Goal: Navigation & Orientation: Understand site structure

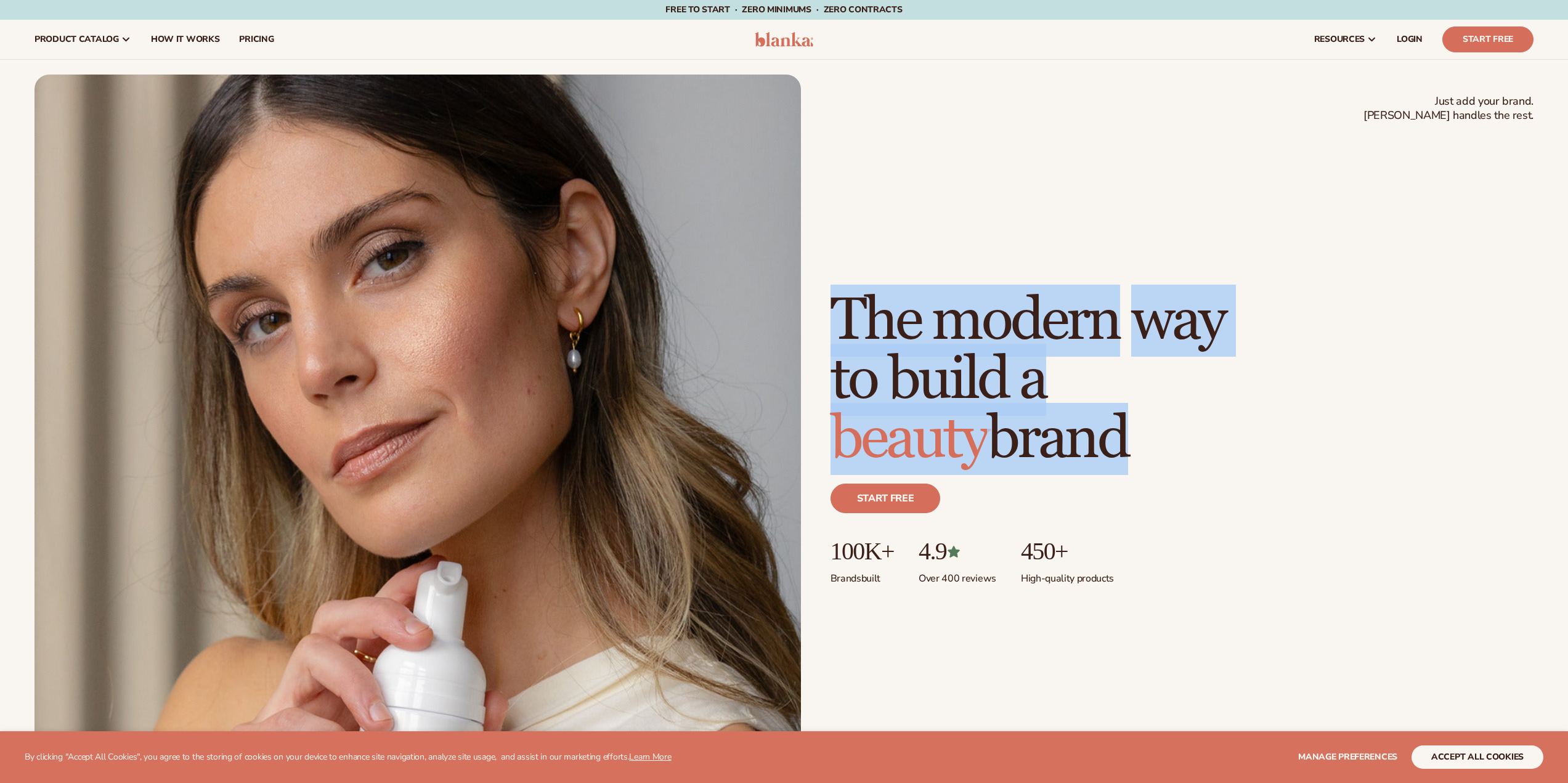
drag, startPoint x: 870, startPoint y: 321, endPoint x: 1151, endPoint y: 472, distance: 319.0
click at [1154, 464] on h1 "The modern way to build a beauty brand" at bounding box center [1028, 379] width 394 height 178
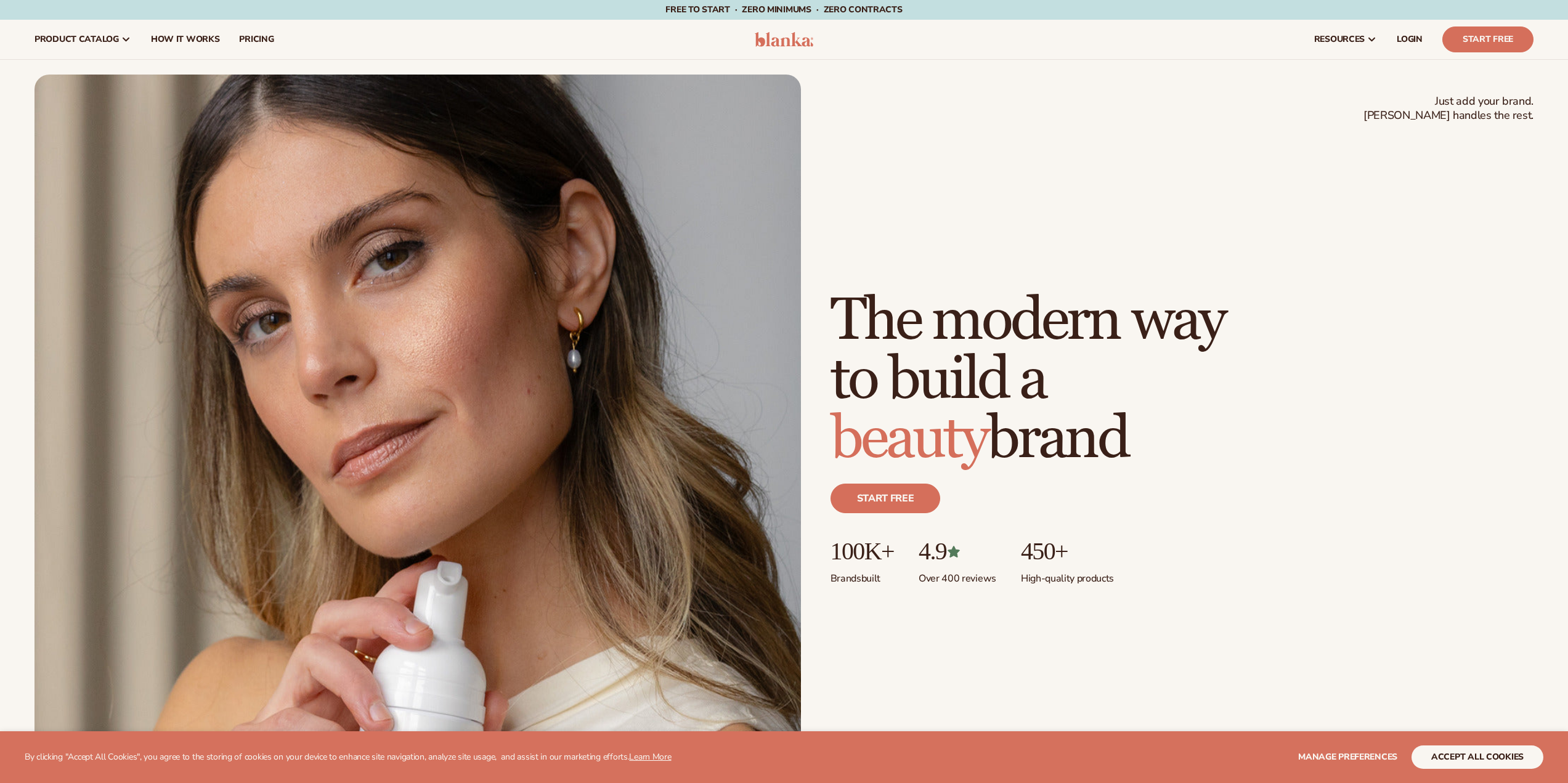
click at [1104, 526] on div "Start free" at bounding box center [1182, 503] width 703 height 69
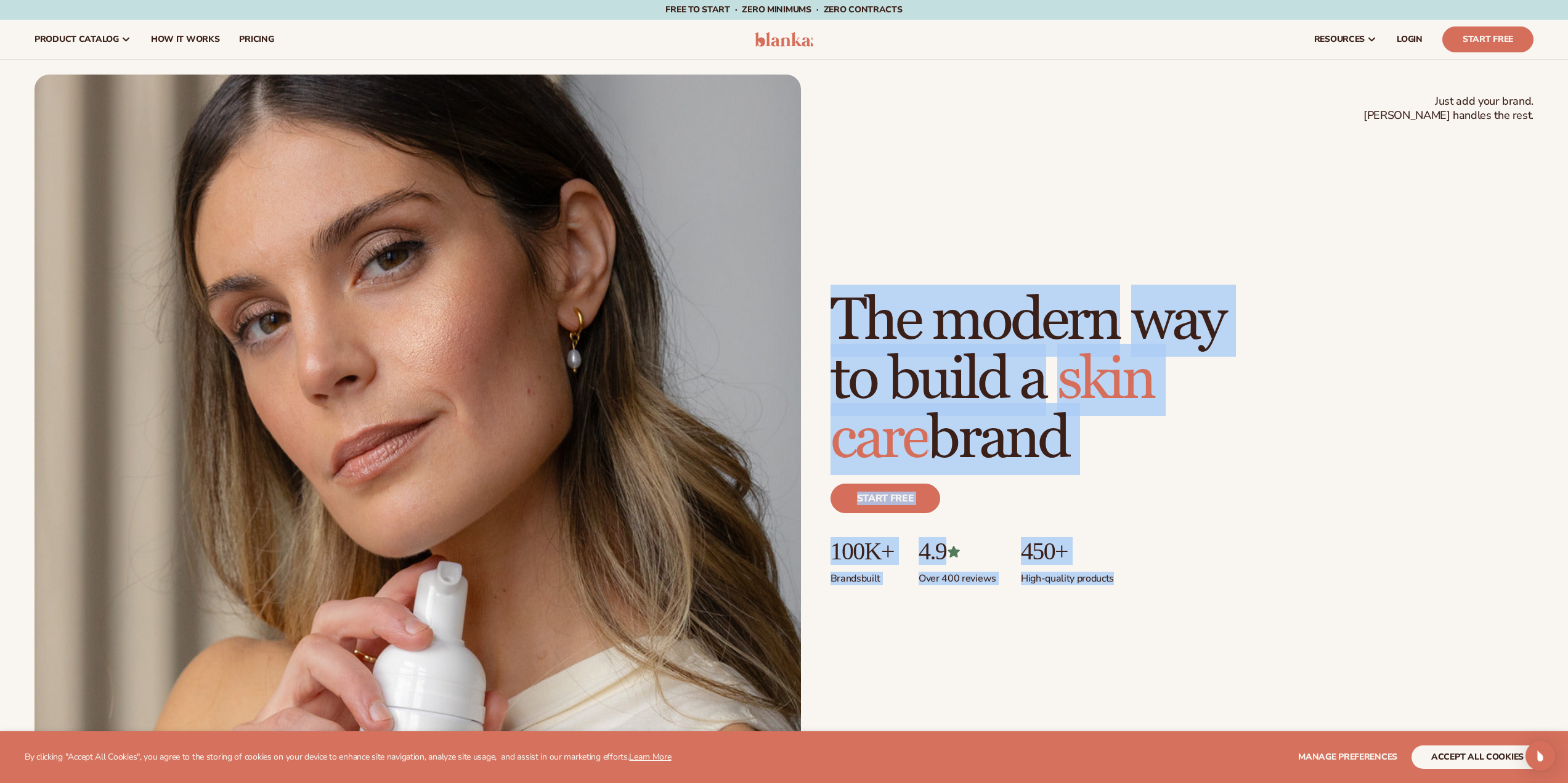
drag, startPoint x: 1128, startPoint y: 569, endPoint x: 841, endPoint y: 291, distance: 399.6
click at [841, 291] on div "Just add your brand. Blanka handles the rest. beauty,skin care,wellness,makeup …" at bounding box center [1182, 452] width 703 height 323
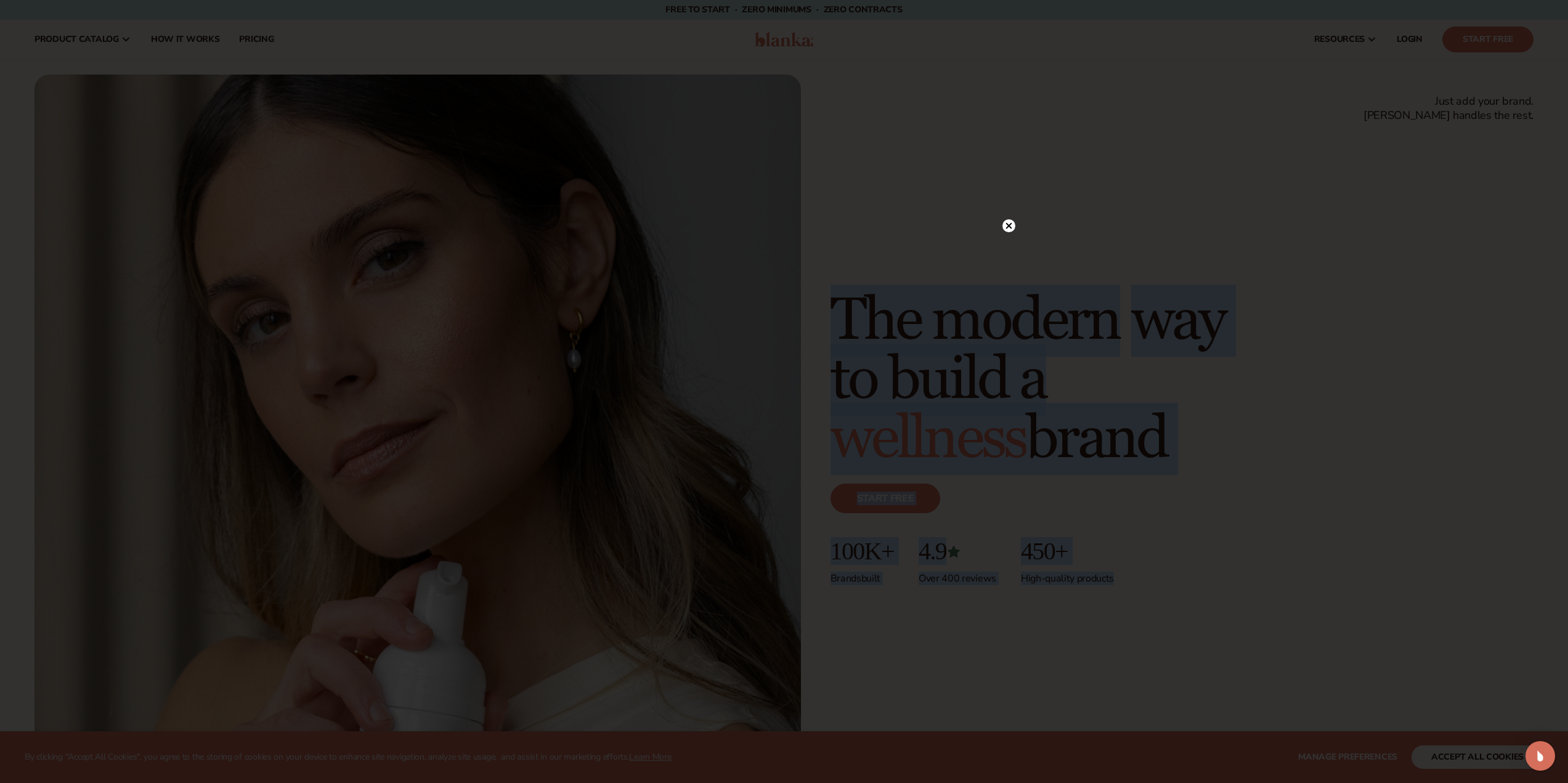
click at [884, 171] on div at bounding box center [784, 392] width 1568 height 783
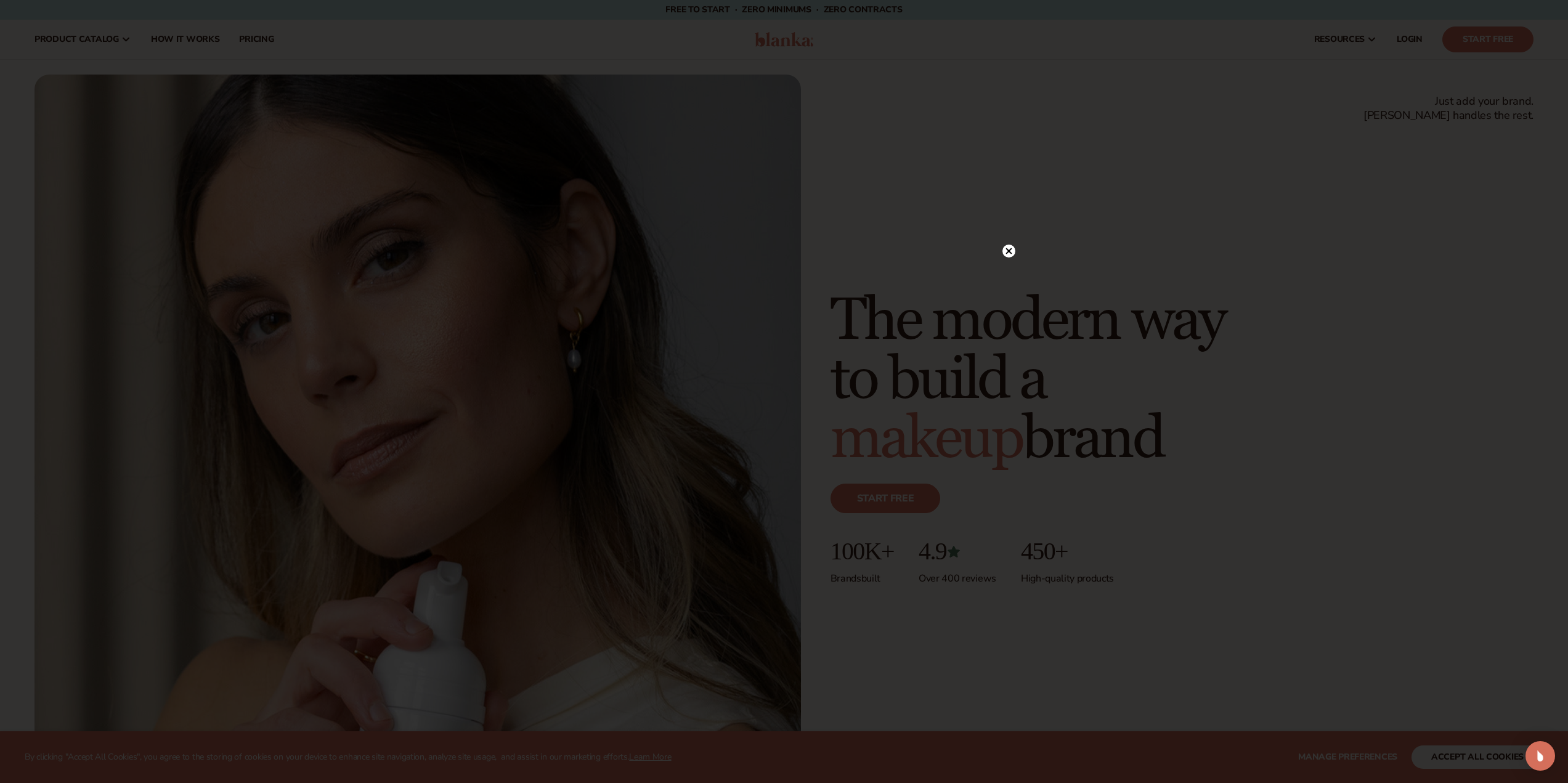
click at [1011, 257] on circle at bounding box center [1009, 251] width 13 height 13
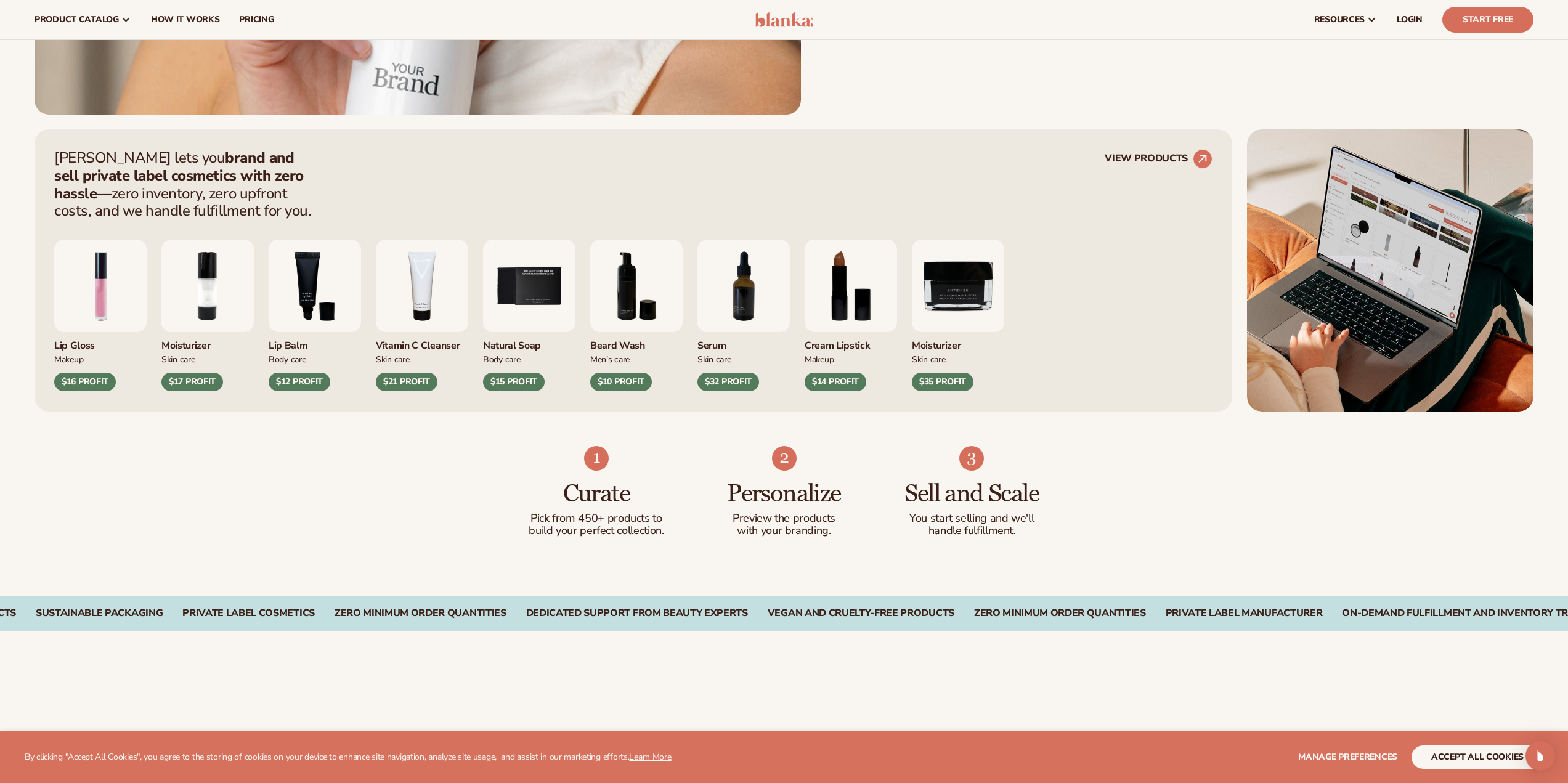
scroll to position [710, 0]
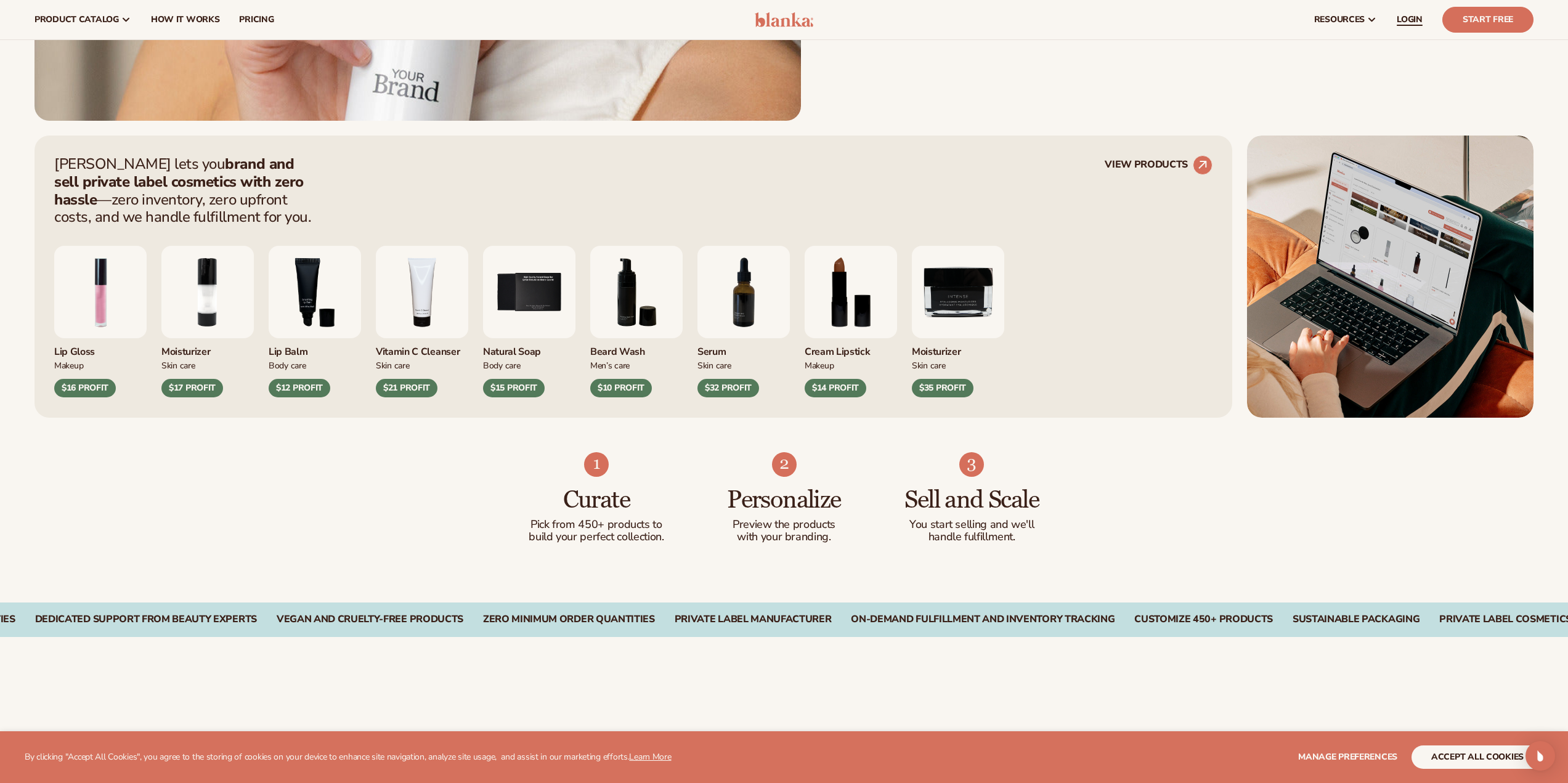
click at [1410, 15] on span "LOGIN" at bounding box center [1410, 20] width 26 height 10
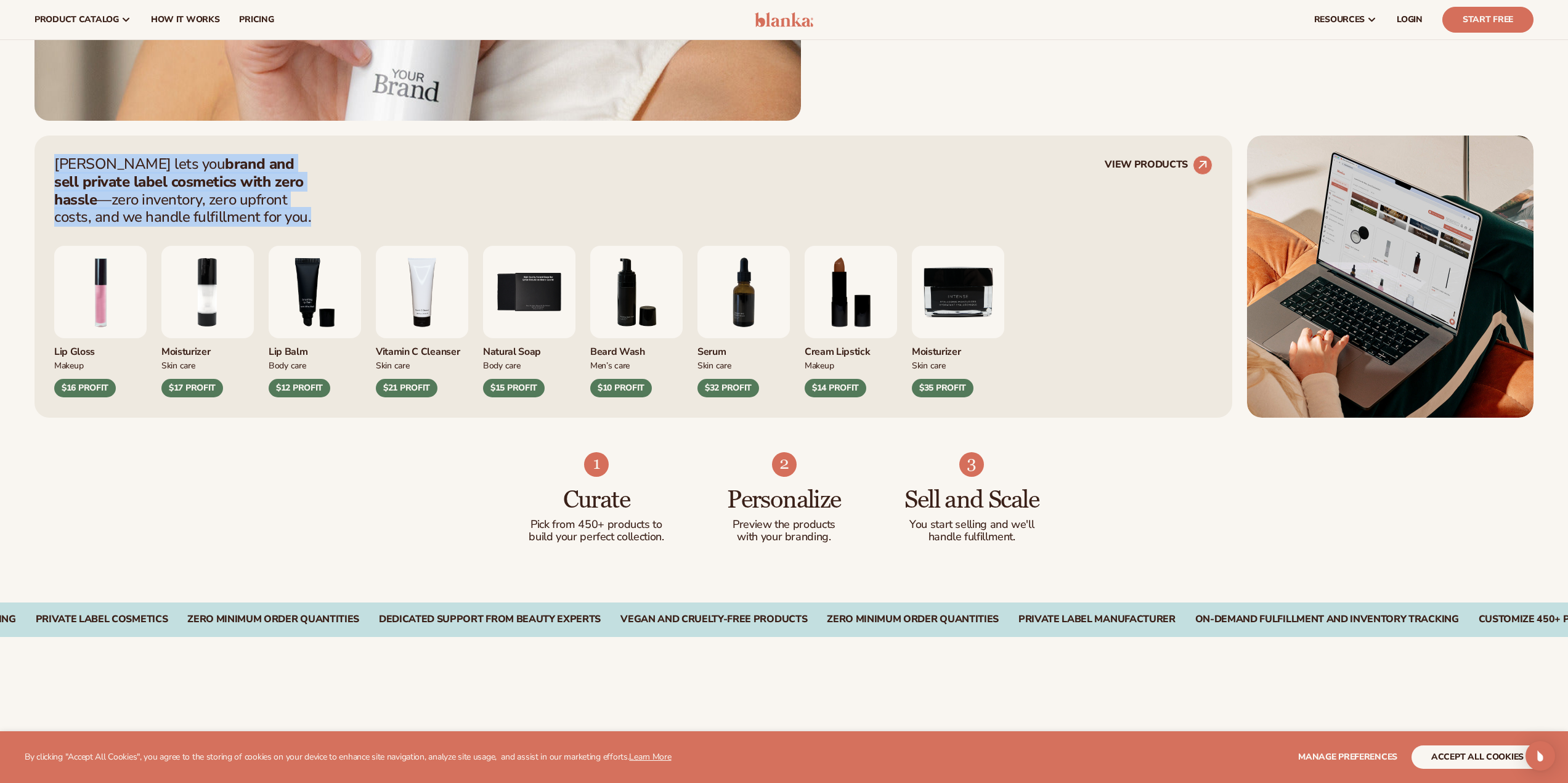
drag, startPoint x: 55, startPoint y: 163, endPoint x: 339, endPoint y: 213, distance: 288.4
click at [339, 213] on div "[PERSON_NAME] lets you brand and sell private label cosmetics with zero hassle …" at bounding box center [633, 191] width 1159 height 71
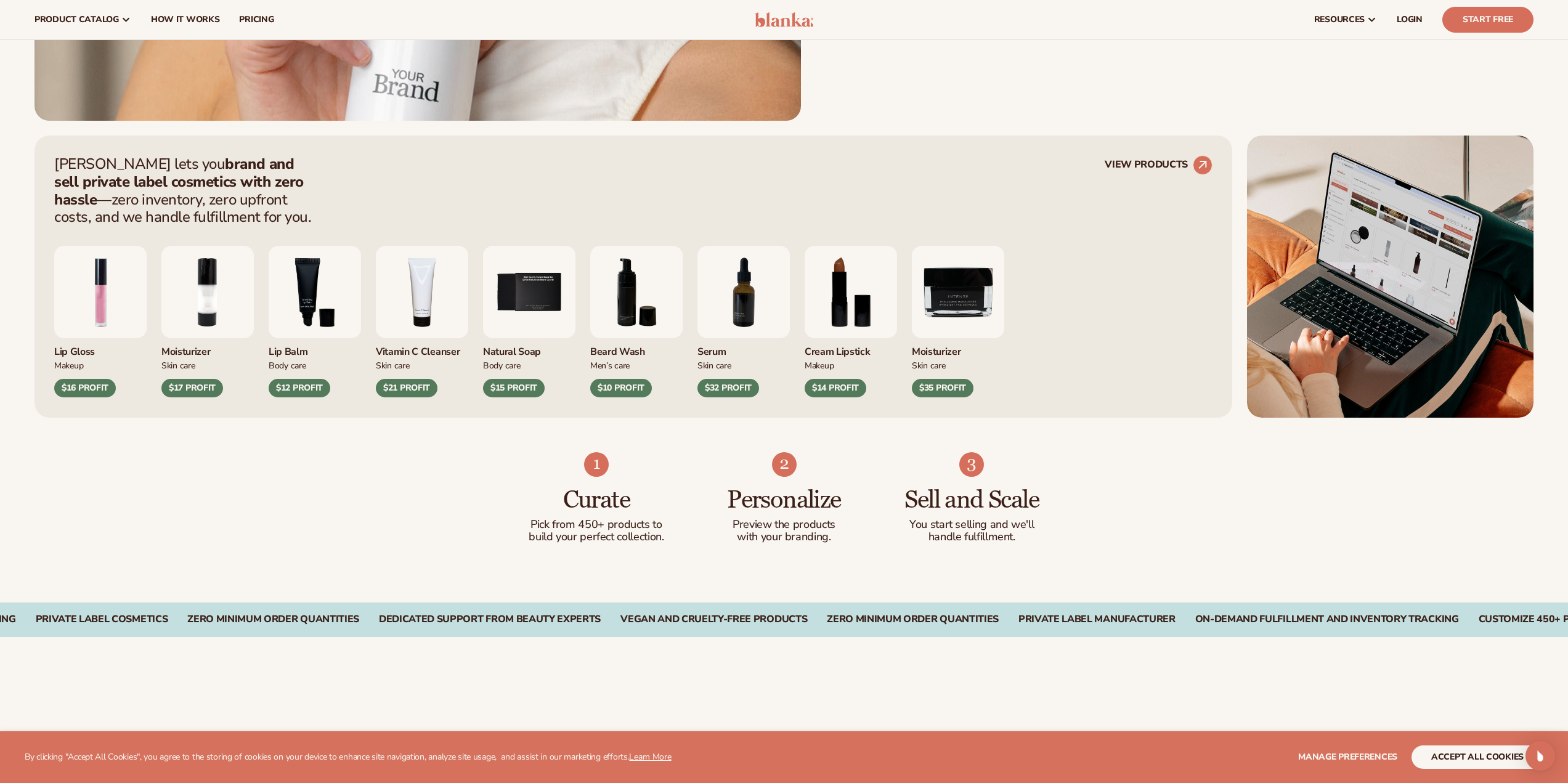
click at [277, 228] on div "Lip Gloss Makeup $16 PROFIT Moisturizer [MEDICAL_DATA] $17 PROFIT Body Care" at bounding box center [633, 312] width 1159 height 171
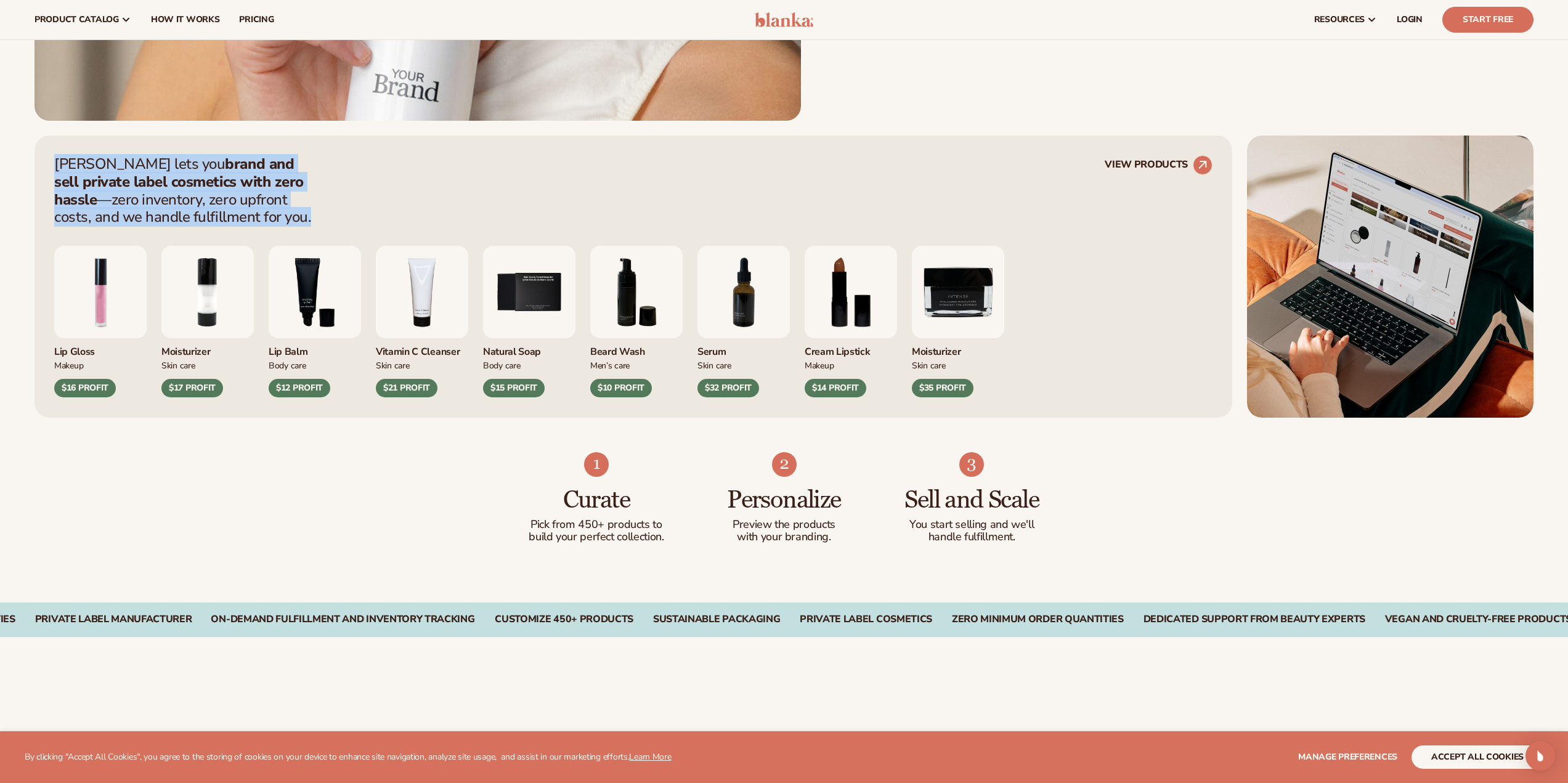
drag, startPoint x: 65, startPoint y: 169, endPoint x: 251, endPoint y: 220, distance: 192.9
click at [251, 220] on p "[PERSON_NAME] lets you brand and sell private label cosmetics with zero hassle …" at bounding box center [186, 191] width 265 height 71
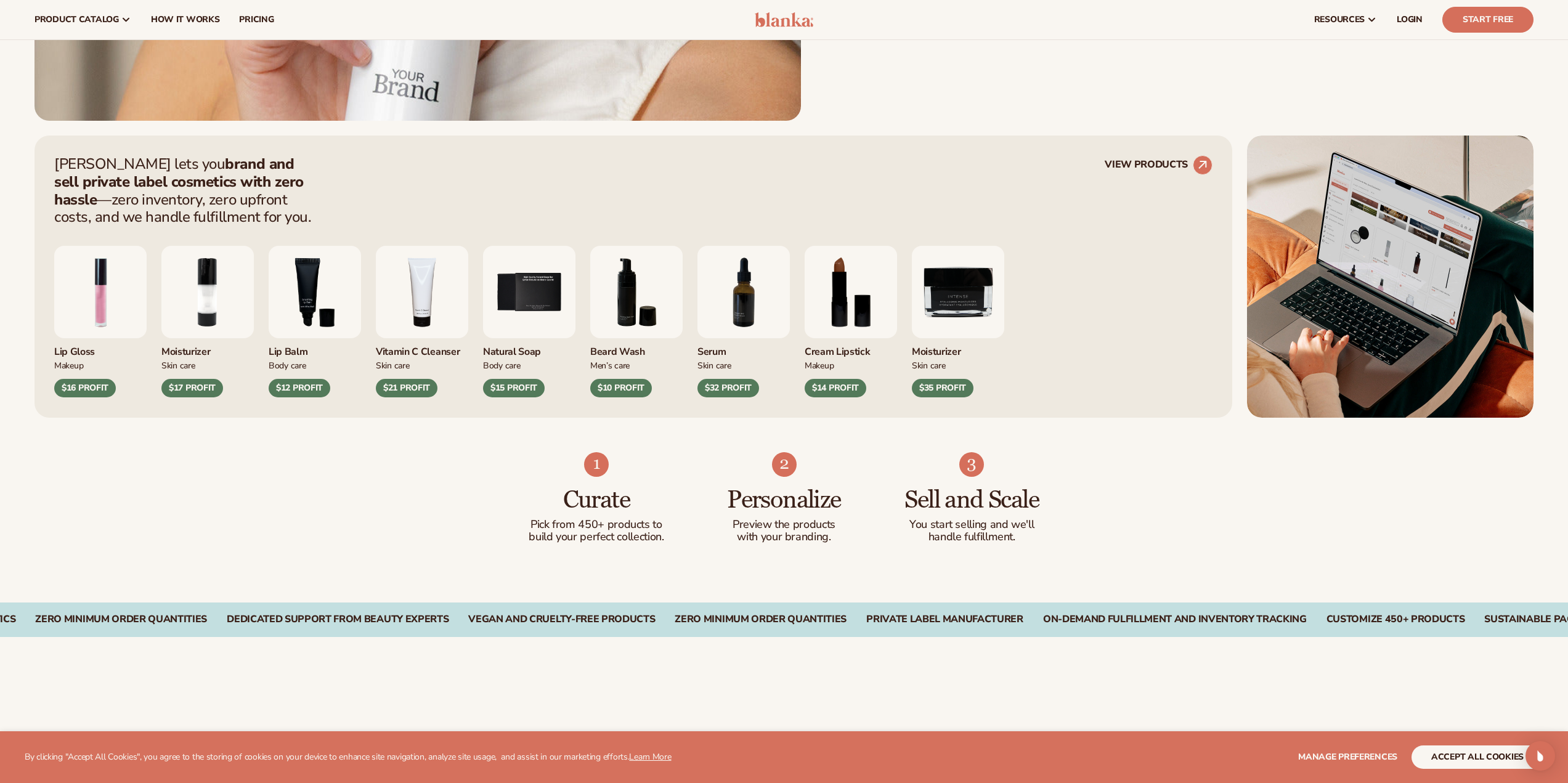
drag, startPoint x: 698, startPoint y: 454, endPoint x: 589, endPoint y: 708, distance: 276.4
